Goal: Task Accomplishment & Management: Manage account settings

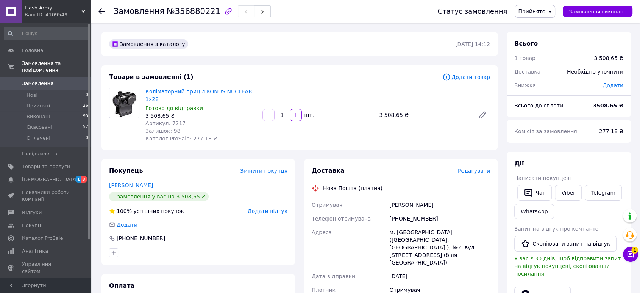
click at [27, 80] on span "Замовлення" at bounding box center [37, 83] width 31 height 7
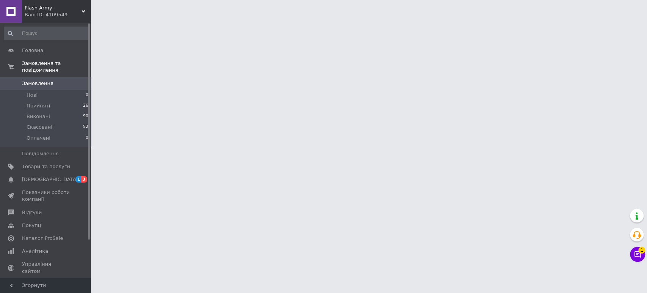
click at [194, 19] on html "Flash Army Ваш ID: 4109549 Сайт Flash Army Кабінет покупця Перевірити стан сист…" at bounding box center [323, 9] width 647 height 19
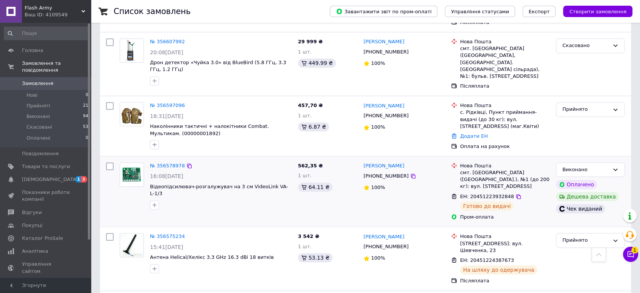
scroll to position [505, 0]
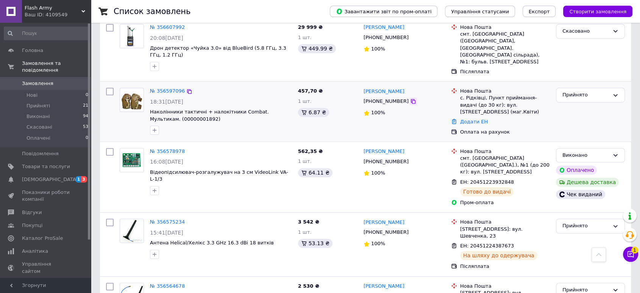
click at [410, 98] on icon at bounding box center [413, 101] width 6 height 6
click at [382, 88] on link "[PERSON_NAME]" at bounding box center [384, 91] width 41 height 7
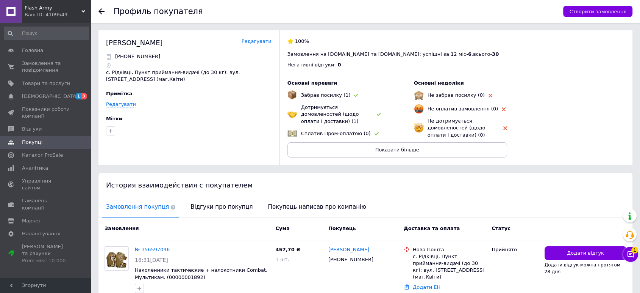
click at [103, 9] on icon at bounding box center [102, 11] width 6 height 6
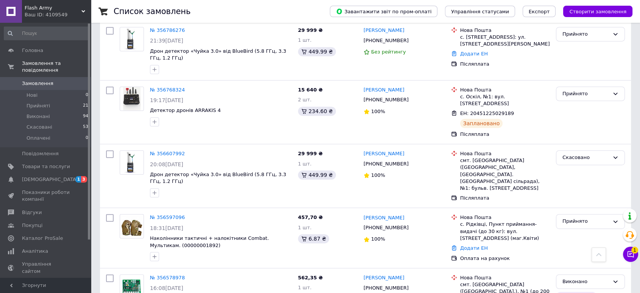
scroll to position [421, 0]
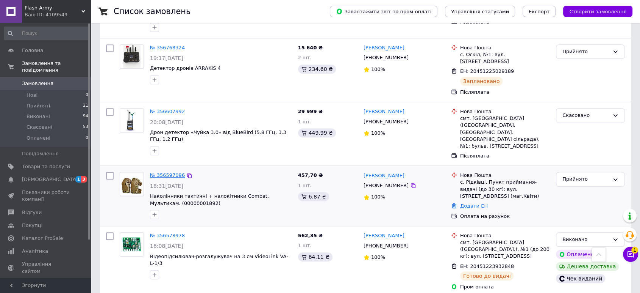
click at [160, 172] on link "№ 356597096" at bounding box center [167, 175] width 35 height 6
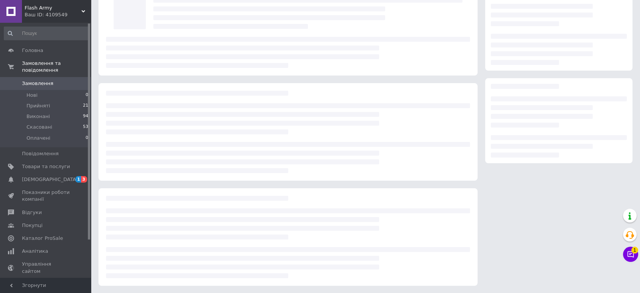
click at [160, 147] on div at bounding box center [288, 157] width 364 height 31
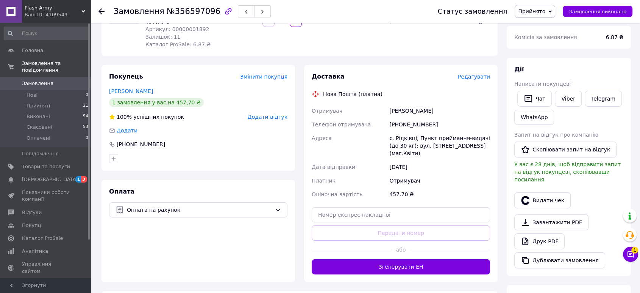
scroll to position [85, 0]
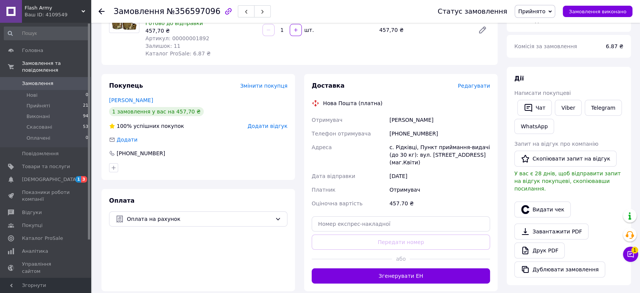
drag, startPoint x: 389, startPoint y: 121, endPoint x: 437, endPoint y: 122, distance: 48.2
click at [437, 122] on div "[PERSON_NAME]" at bounding box center [440, 120] width 104 height 14
drag, startPoint x: 427, startPoint y: 133, endPoint x: 382, endPoint y: 133, distance: 45.5
click at [382, 133] on div "Отримувач [PERSON_NAME] отримувача [PHONE_NUMBER] Адреса с. Рідківці, Пункт при…" at bounding box center [401, 161] width 182 height 97
copy div "Телефон отримувача [PHONE_NUMBER]"
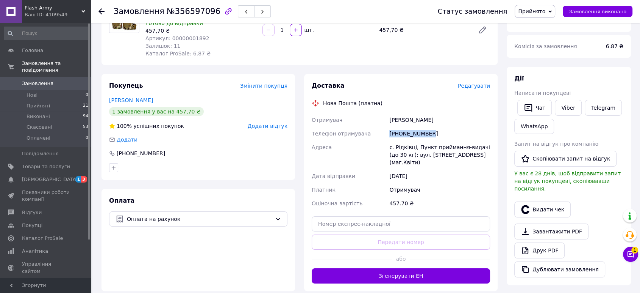
drag, startPoint x: 402, startPoint y: 117, endPoint x: 389, endPoint y: 117, distance: 12.9
click at [388, 117] on div "[PERSON_NAME]" at bounding box center [440, 120] width 104 height 14
copy div "[PERSON_NAME]"
drag, startPoint x: 416, startPoint y: 148, endPoint x: 388, endPoint y: 149, distance: 27.7
click at [388, 149] on div "с. Рідківці, Пункт приймання-видачі (до 30 кг): вул. [STREET_ADDRESS] (маг.Квіт…" at bounding box center [440, 154] width 104 height 29
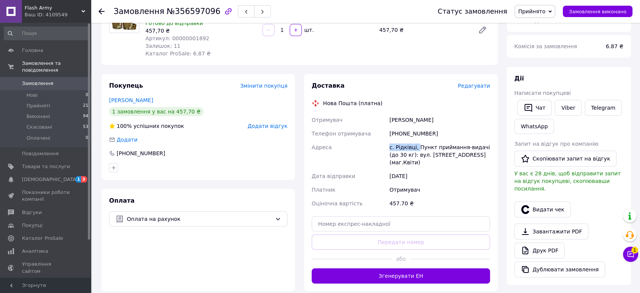
copy div "с. [GEOGRAPHIC_DATA],"
